Goal: Navigation & Orientation: Find specific page/section

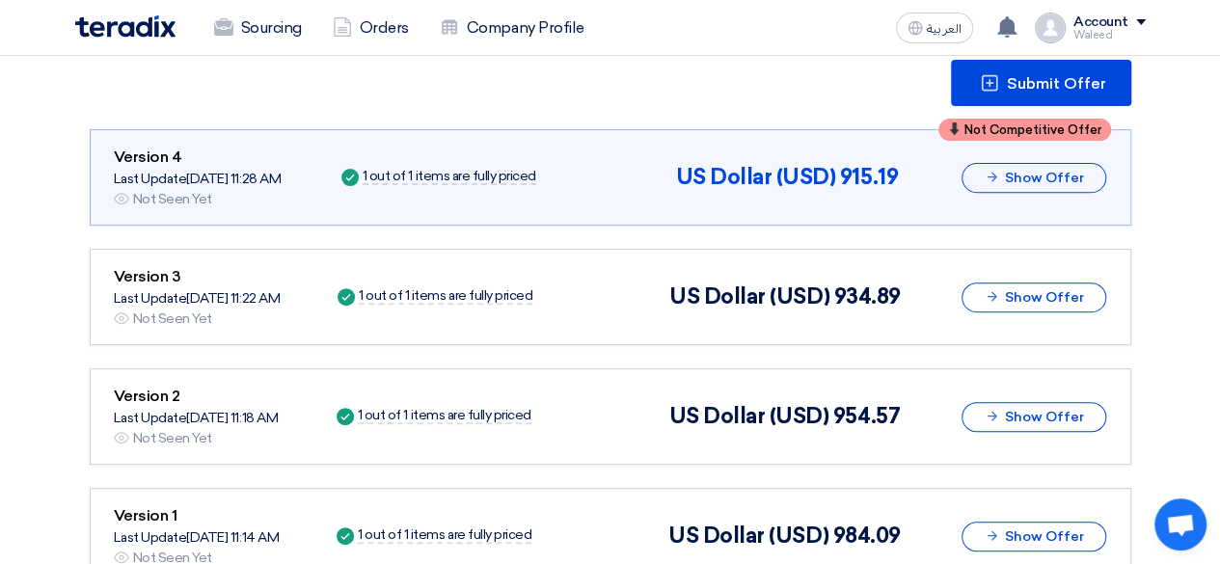
click at [24, 255] on section "Submit Offer Not Competitive Offer Version 4 Last Update [DATE] 11:28 AM Offer …" at bounding box center [610, 322] width 1220 height 679
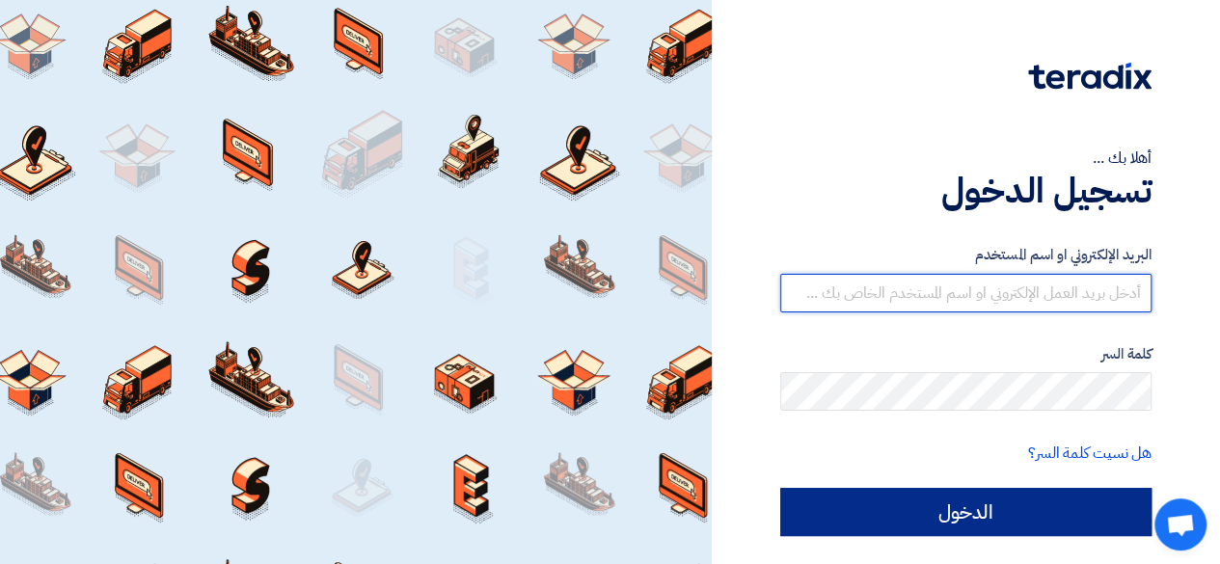
type input "welgebaly@mh-enterprise.com"
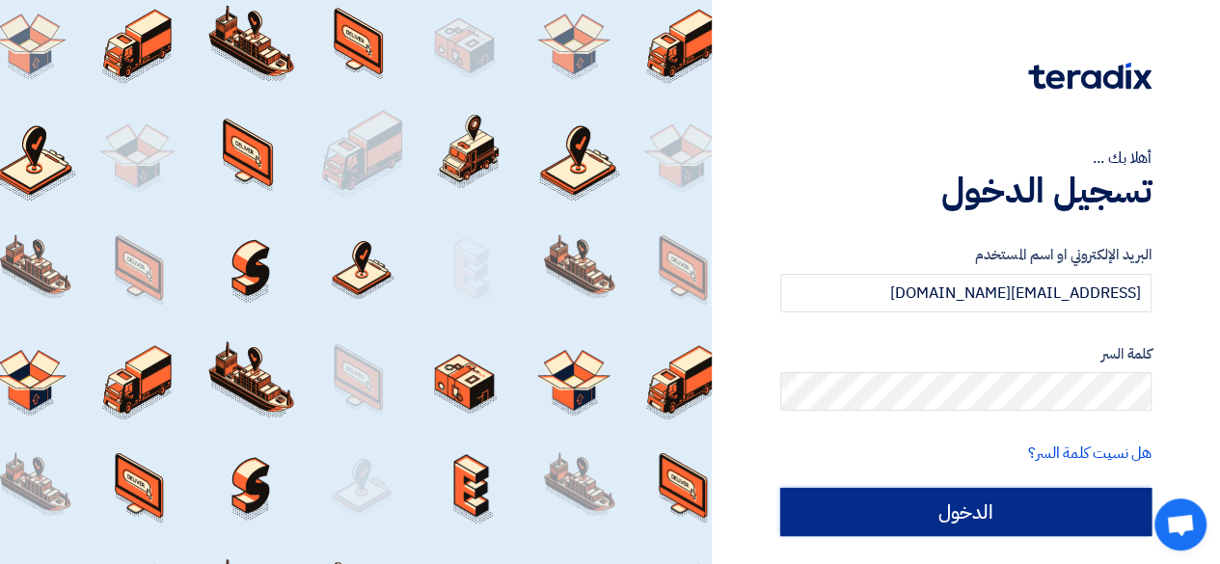
click at [915, 518] on input "الدخول" at bounding box center [966, 512] width 371 height 48
type input "Sign in"
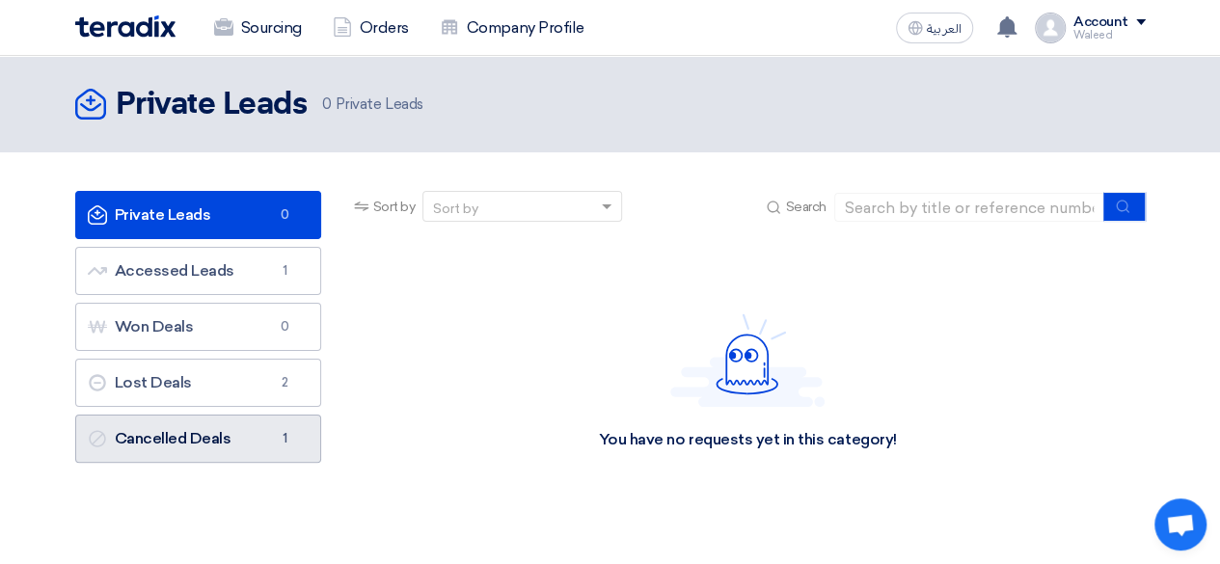
click at [189, 435] on link "Cancelled Deals Cancelled Deals 1" at bounding box center [198, 439] width 246 height 48
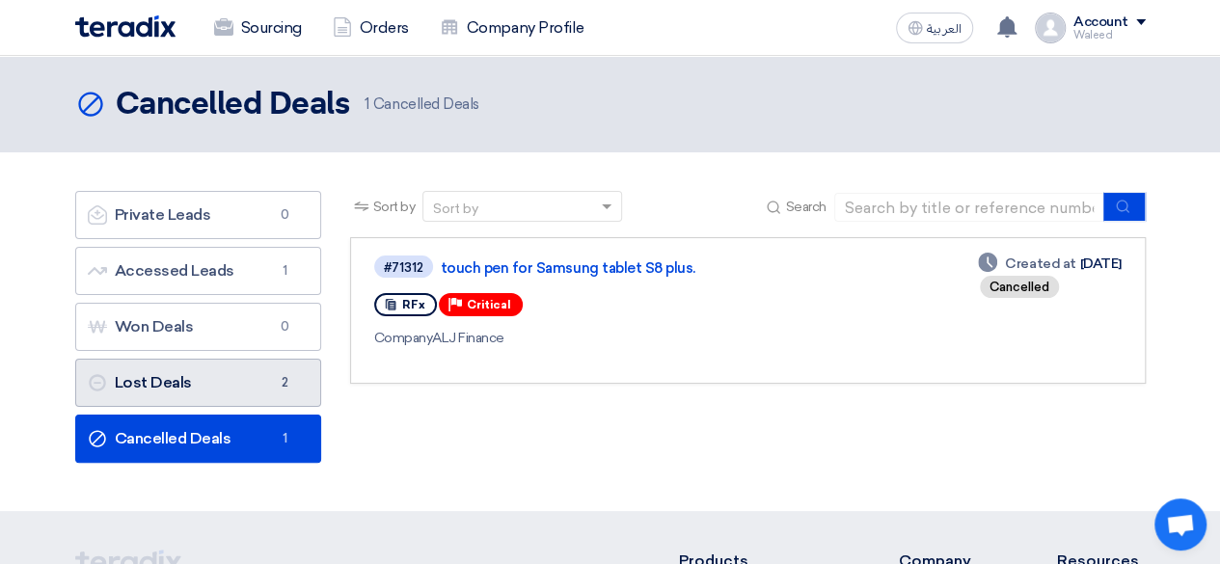
click at [189, 377] on link "Lost Deals Lost Deals 2" at bounding box center [198, 383] width 246 height 48
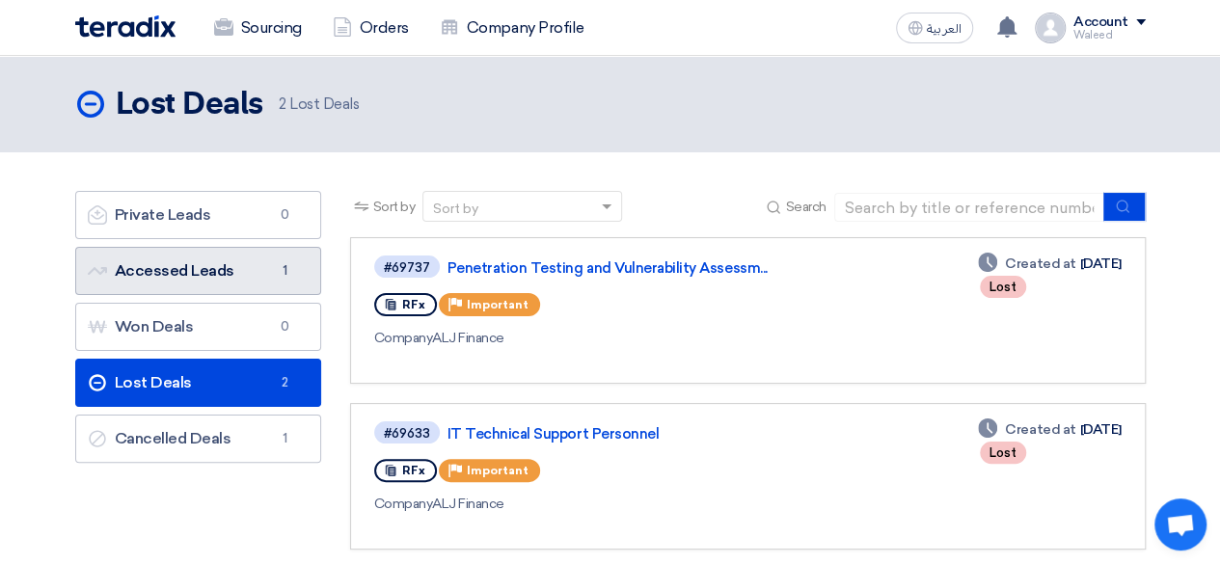
click at [176, 266] on link "Accessed Leads Accessed Leads 1" at bounding box center [198, 271] width 246 height 48
